Goal: Information Seeking & Learning: Learn about a topic

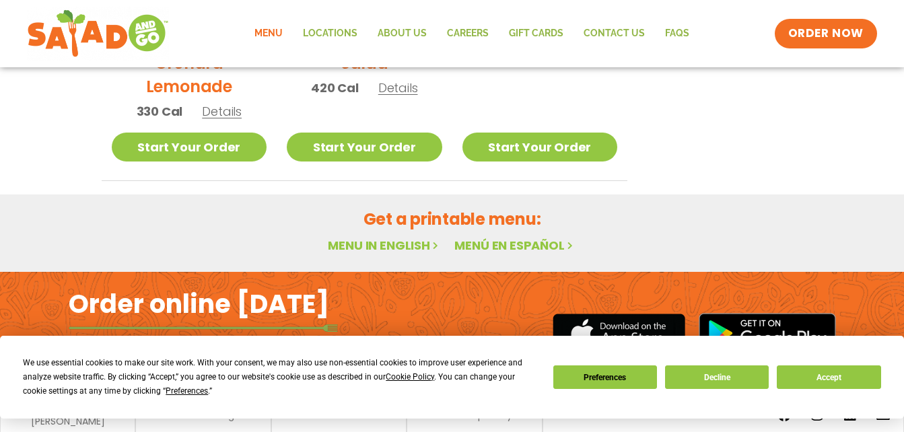
scroll to position [902, 0]
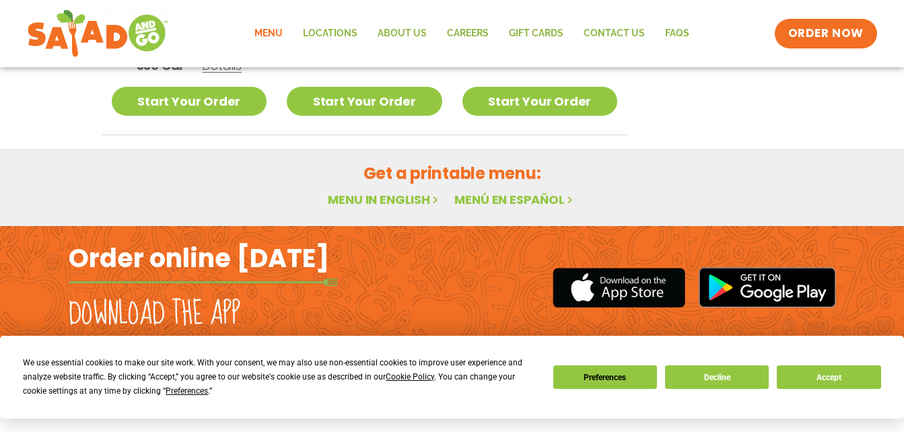
click at [279, 32] on link "Menu" at bounding box center [268, 33] width 48 height 31
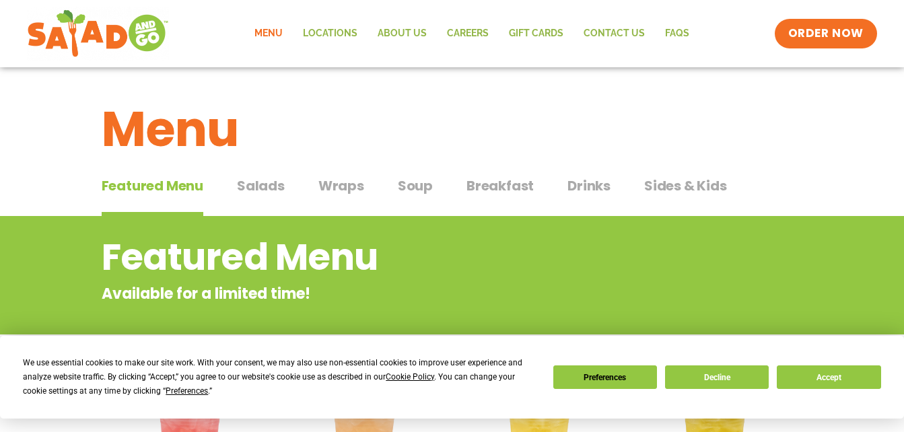
click at [509, 183] on span "Breakfast" at bounding box center [499, 186] width 67 height 20
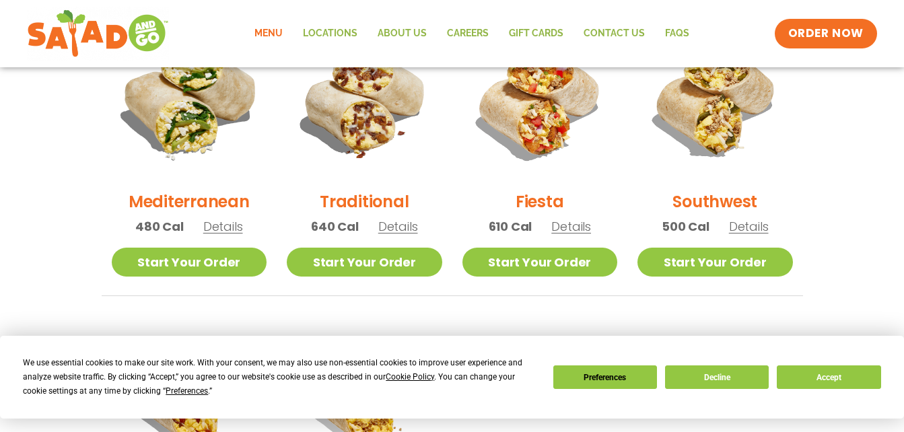
scroll to position [404, 0]
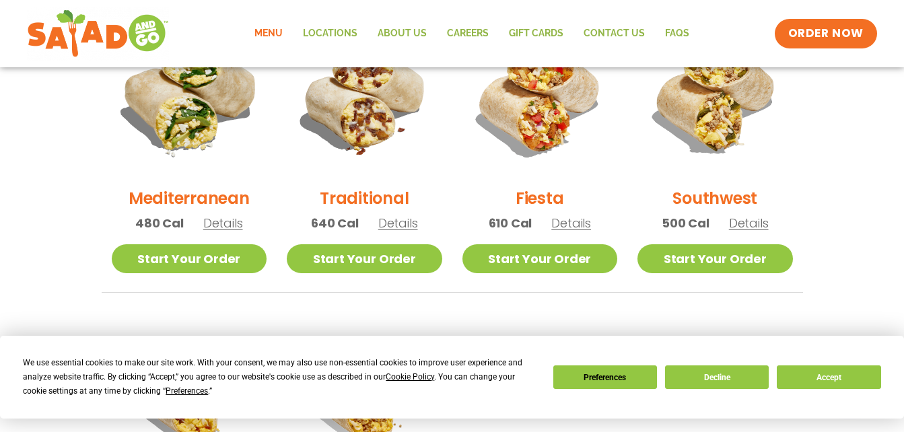
click at [192, 104] on img at bounding box center [189, 98] width 182 height 182
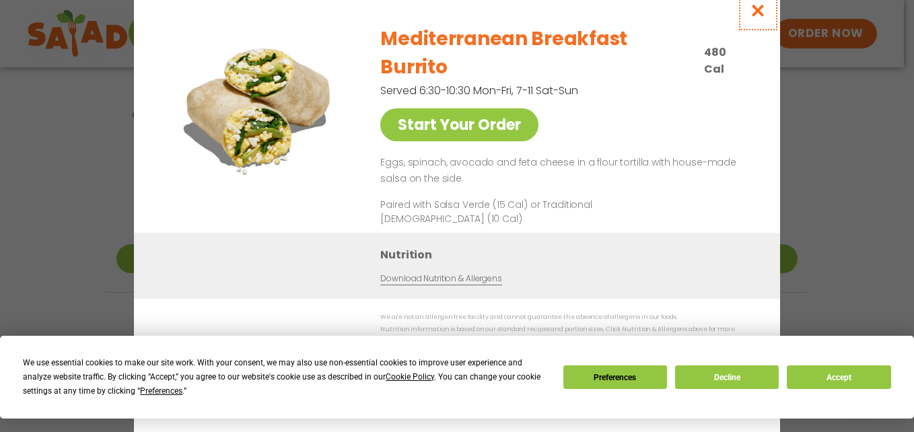
click at [762, 17] on icon "Close modal" at bounding box center [757, 10] width 17 height 14
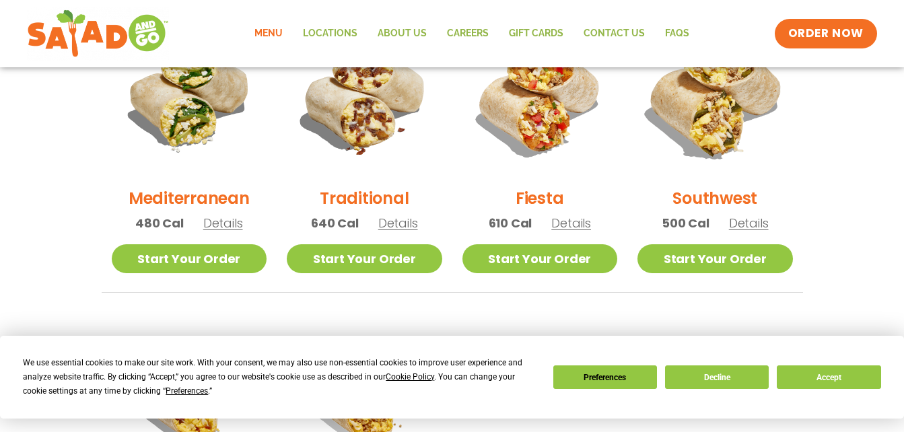
click at [710, 136] on img at bounding box center [715, 98] width 182 height 182
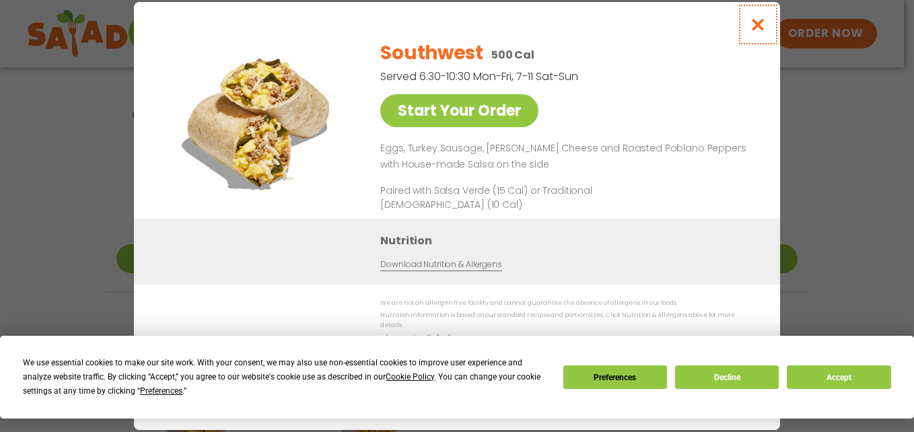
click at [757, 30] on icon "Close modal" at bounding box center [757, 24] width 17 height 14
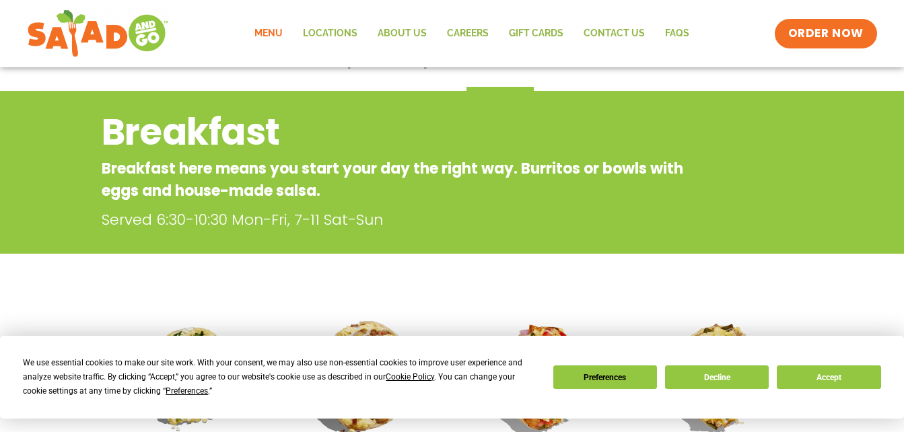
scroll to position [0, 0]
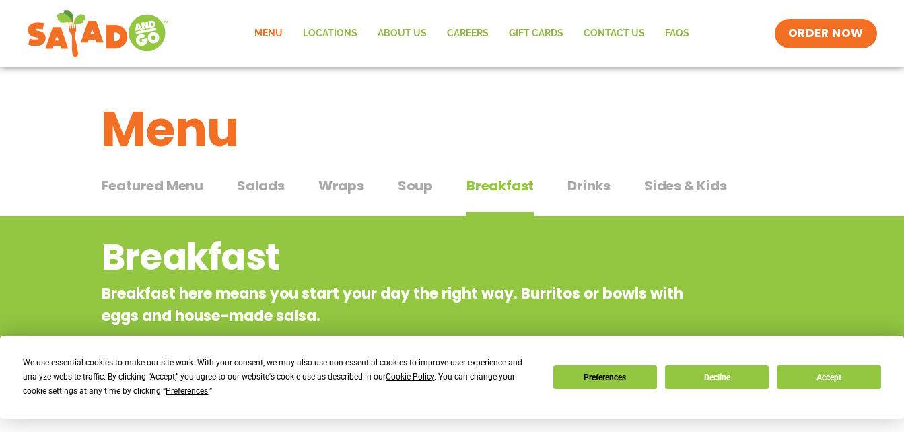
click at [589, 182] on span "Drinks" at bounding box center [588, 186] width 43 height 20
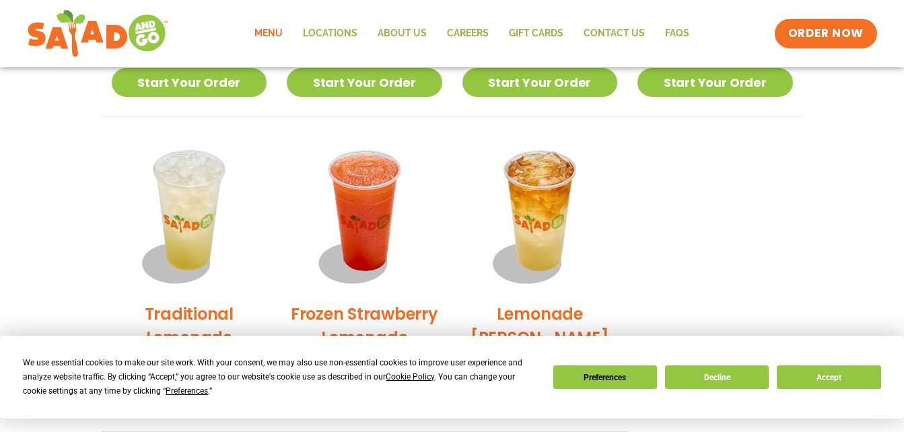
scroll to position [1076, 0]
